Goal: Task Accomplishment & Management: Complete application form

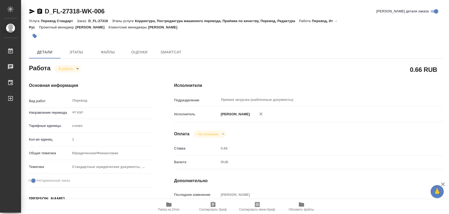
type textarea "x"
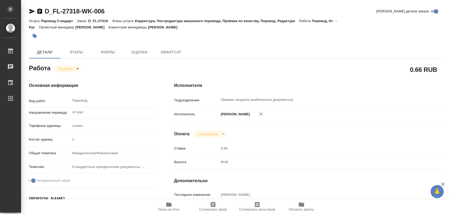
type textarea "x"
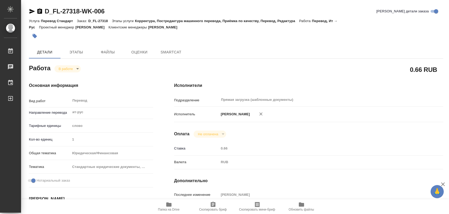
type textarea "x"
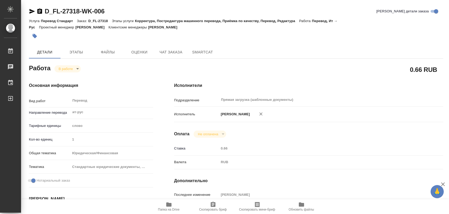
type textarea "x"
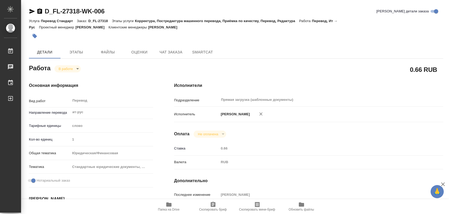
type textarea "x"
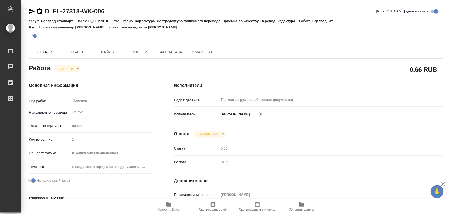
click at [166, 205] on icon "button" at bounding box center [169, 204] width 6 height 6
click at [33, 36] on icon "button" at bounding box center [35, 36] width 4 height 4
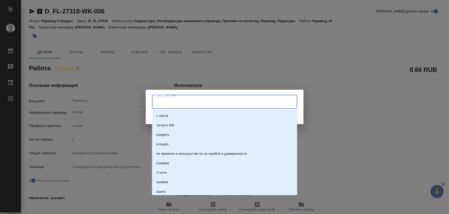
click at [188, 102] on input "Тэги работы" at bounding box center [219, 101] width 130 height 9
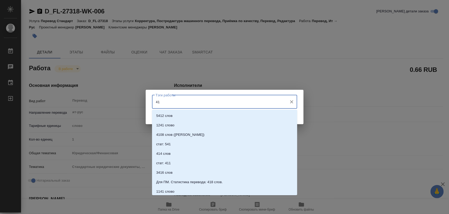
type input "413"
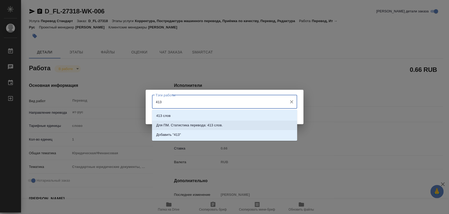
click at [204, 125] on p "Для ПМ. Статистика перевода: 413 слов." at bounding box center [189, 125] width 67 height 5
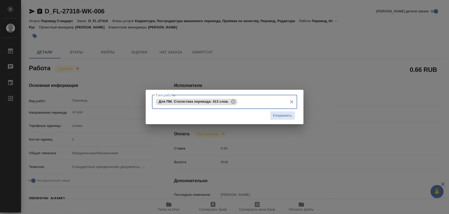
drag, startPoint x: 287, startPoint y: 115, endPoint x: 288, endPoint y: 103, distance: 11.6
click at [287, 115] on span "Сохранить" at bounding box center [282, 116] width 19 height 6
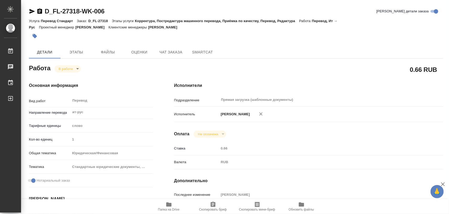
type input "inProgress"
type textarea "Перевод"
type textarea "x"
type input "ит-рус"
type input "5a8b1489cc6b4906c91bfd90"
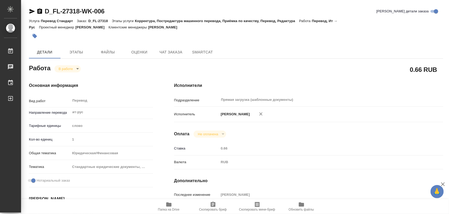
type input "1"
type input "yr-fn"
type input "5f647205b73bc97568ca66bf"
checkbox input "true"
type input "[DATE] 13:16"
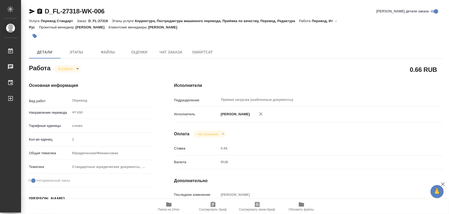
type input "[DATE] 14:33"
type input "[DATE] 11:00"
type input "Прямая загрузка (шаблонные документы)"
type input "notPayed"
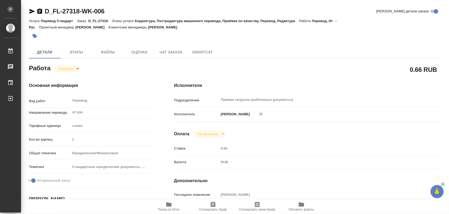
type input "0.66"
type input "RUB"
type input "[PERSON_NAME]"
type textarea "x"
type textarea "/Clients/FL_D/Orders/D_FL-27318/Translated/D_FL-27318-WK-006"
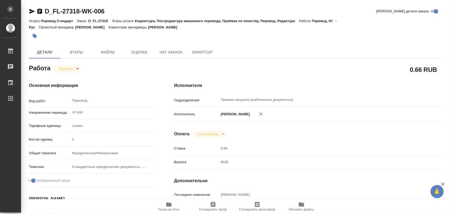
type textarea "x"
type input "D_FL-27318"
type input "Перевод Стандарт"
type input "Корректура, Постредактура машинного перевода, Приёмка по качеству, Перевод, Ред…"
type input "[PERSON_NAME]"
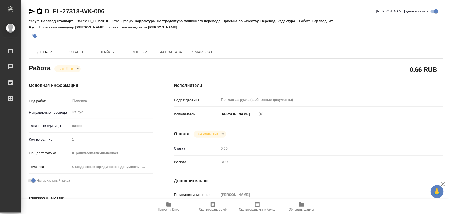
type input "/Clients/FL_D/Orders/D_FL-27318"
type textarea "x"
type textarea "см. в помощь заказ D_FL-27166"
type textarea "x"
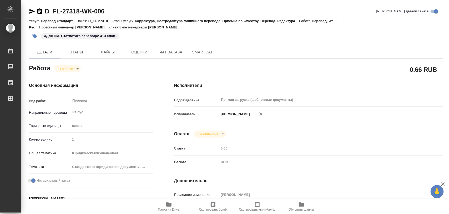
type textarea "x"
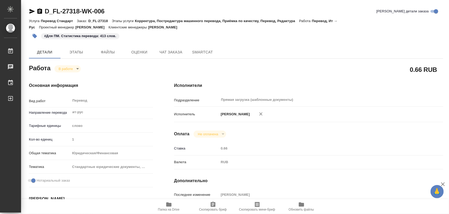
type textarea "x"
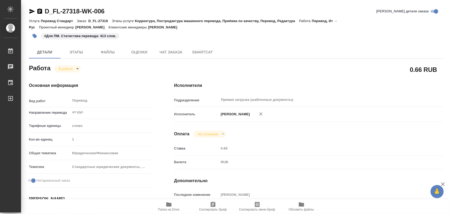
type textarea "x"
click at [36, 38] on icon "button" at bounding box center [34, 35] width 5 height 5
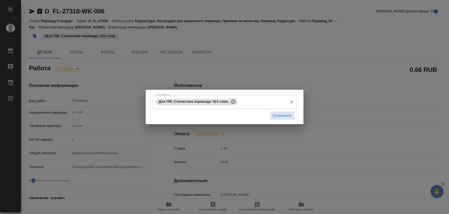
click at [233, 100] on icon at bounding box center [233, 101] width 5 height 5
click at [233, 100] on input "Тэги работы" at bounding box center [219, 101] width 130 height 9
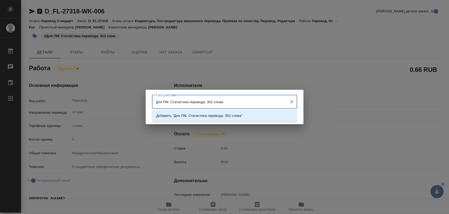
type input "Для ПМ. Статистика перевода: 352 слова."
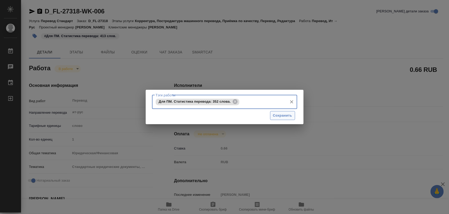
click at [281, 118] on span "Сохранить" at bounding box center [282, 116] width 19 height 6
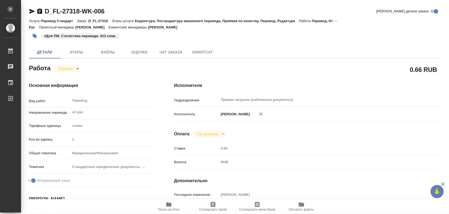
type input "inProgress"
type textarea "Перевод"
type textarea "x"
type input "ит-рус"
type input "5a8b1489cc6b4906c91bfd90"
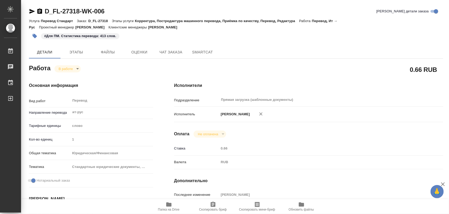
type input "1"
type input "yr-fn"
type input "5f647205b73bc97568ca66bf"
checkbox input "true"
type input "[DATE] 13:16"
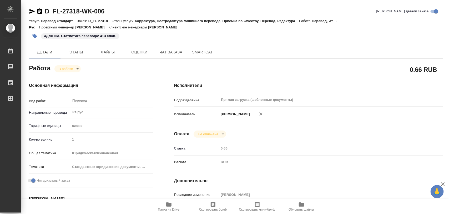
type input "[DATE] 14:33"
type input "[DATE] 11:00"
type input "Прямая загрузка (шаблонные документы)"
type input "notPayed"
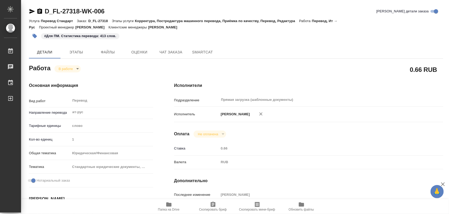
type input "0.66"
type input "RUB"
type input "[PERSON_NAME]"
type textarea "x"
type textarea "/Clients/FL_D/Orders/D_FL-27318/Translated/D_FL-27318-WK-006"
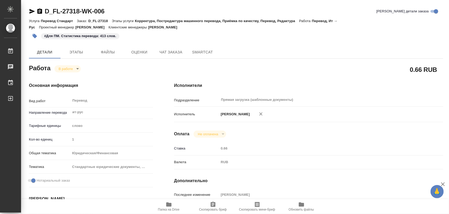
type textarea "x"
type input "D_FL-27318"
type input "Перевод Стандарт"
type input "Корректура, Постредактура машинного перевода, Приёмка по качеству, Перевод, Ред…"
type input "[PERSON_NAME]"
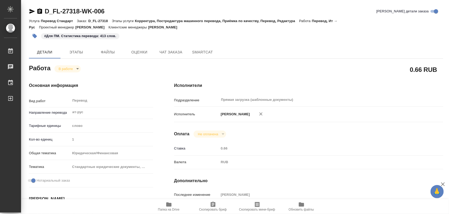
type input "/Clients/FL_D/Orders/D_FL-27318"
type textarea "x"
type textarea "см. в помощь заказ D_FL-27166"
type textarea "x"
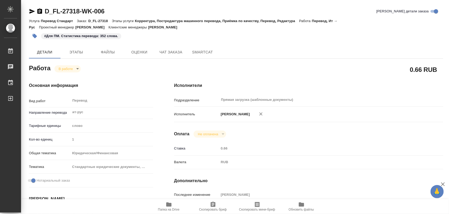
type textarea "x"
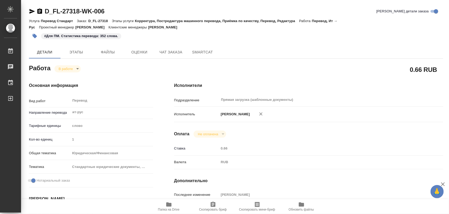
type textarea "x"
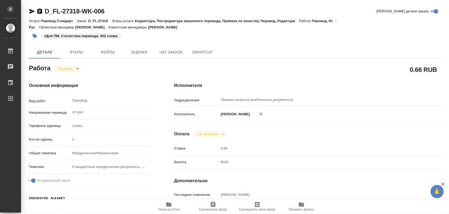
type textarea "x"
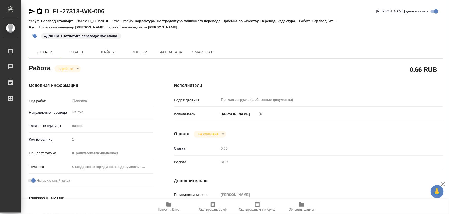
type textarea "x"
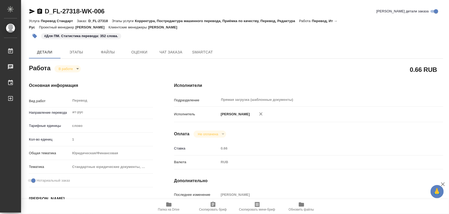
type textarea "x"
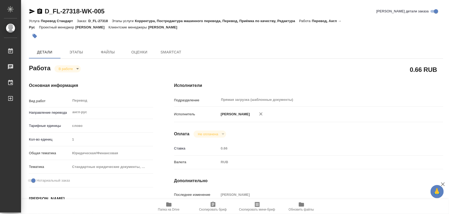
type textarea "x"
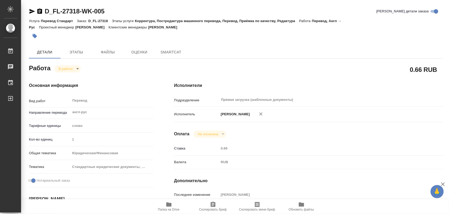
type textarea "x"
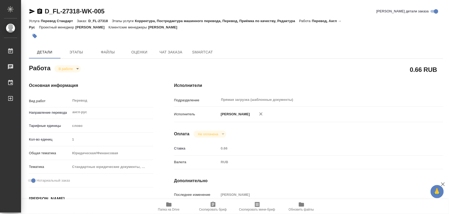
type textarea "x"
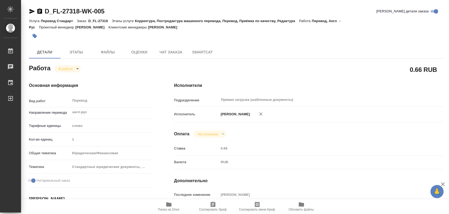
type textarea "x"
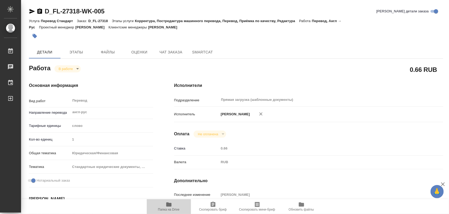
click at [166, 206] on icon "button" at bounding box center [169, 204] width 6 height 6
click at [35, 34] on icon "button" at bounding box center [34, 35] width 5 height 5
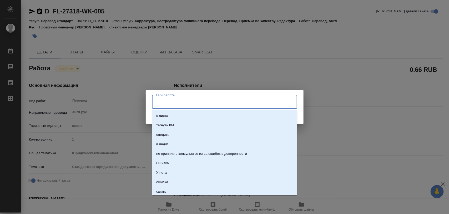
click at [189, 99] on input "Тэги работы" at bounding box center [219, 101] width 130 height 9
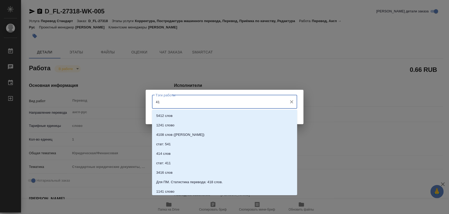
type input "413"
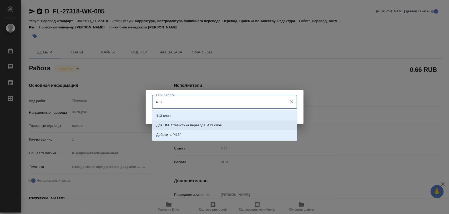
click at [208, 124] on p "Для ПМ. Статистика перевода: 413 слов." at bounding box center [189, 125] width 67 height 5
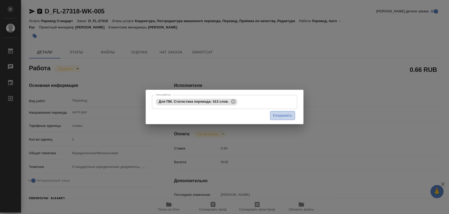
click at [279, 114] on span "Сохранить" at bounding box center [282, 116] width 19 height 6
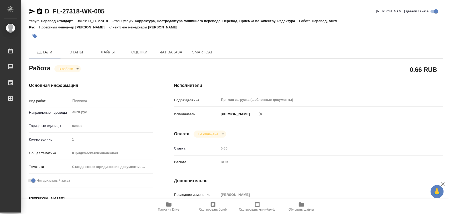
type input "inProgress"
type textarea "Перевод"
type textarea "x"
type input "англ-рус"
type input "5a8b1489cc6b4906c91bfd90"
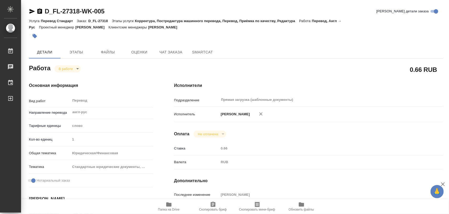
type input "1"
type input "yr-fn"
type input "5f647205b73bc97568ca66bf"
checkbox input "true"
type input "[DATE] 13:16"
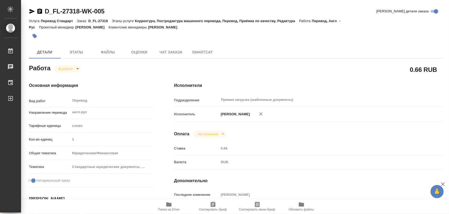
type input "[DATE] 14:33"
type input "[DATE] 11:00"
type input "Прямая загрузка (шаблонные документы)"
type input "notPayed"
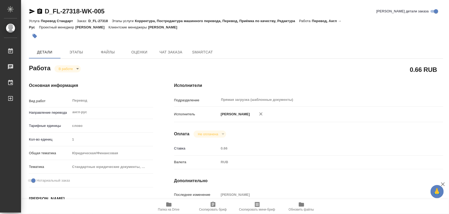
type input "0.66"
type input "RUB"
type input "[PERSON_NAME]"
type textarea "x"
type textarea "/Clients/FL_D/Orders/D_FL-27318/Translated/D_FL-27318-WK-005"
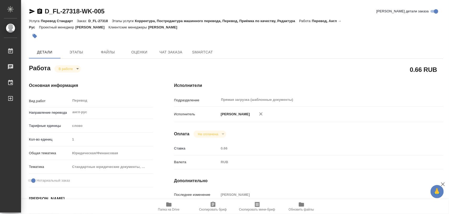
type textarea "x"
type input "D_FL-27318"
type input "Перевод Стандарт"
type input "Корректура, Постредактура машинного перевода, Перевод, Приёмка по качеству, Ред…"
type input "[PERSON_NAME]"
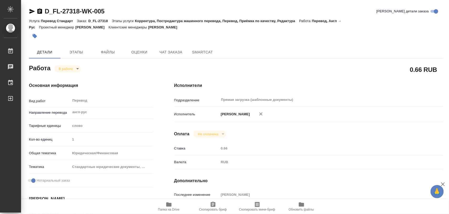
type input "/Clients/FL_D/Orders/D_FL-27318"
type textarea "x"
type textarea "см. в помощь заказ D_FL-27166"
type textarea "x"
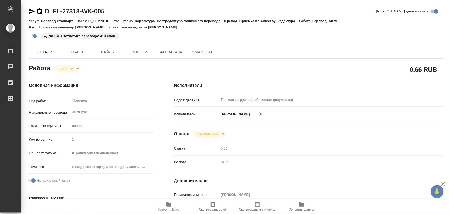
type textarea "x"
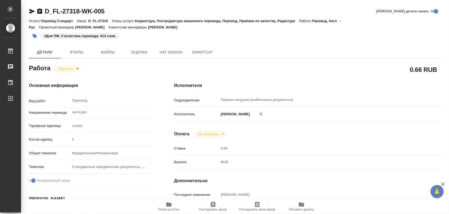
type textarea "x"
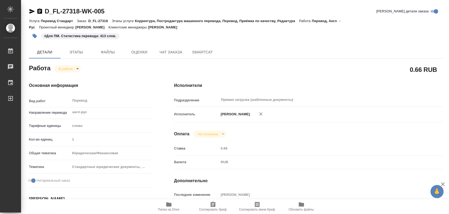
type textarea "x"
